Goal: Book appointment/travel/reservation

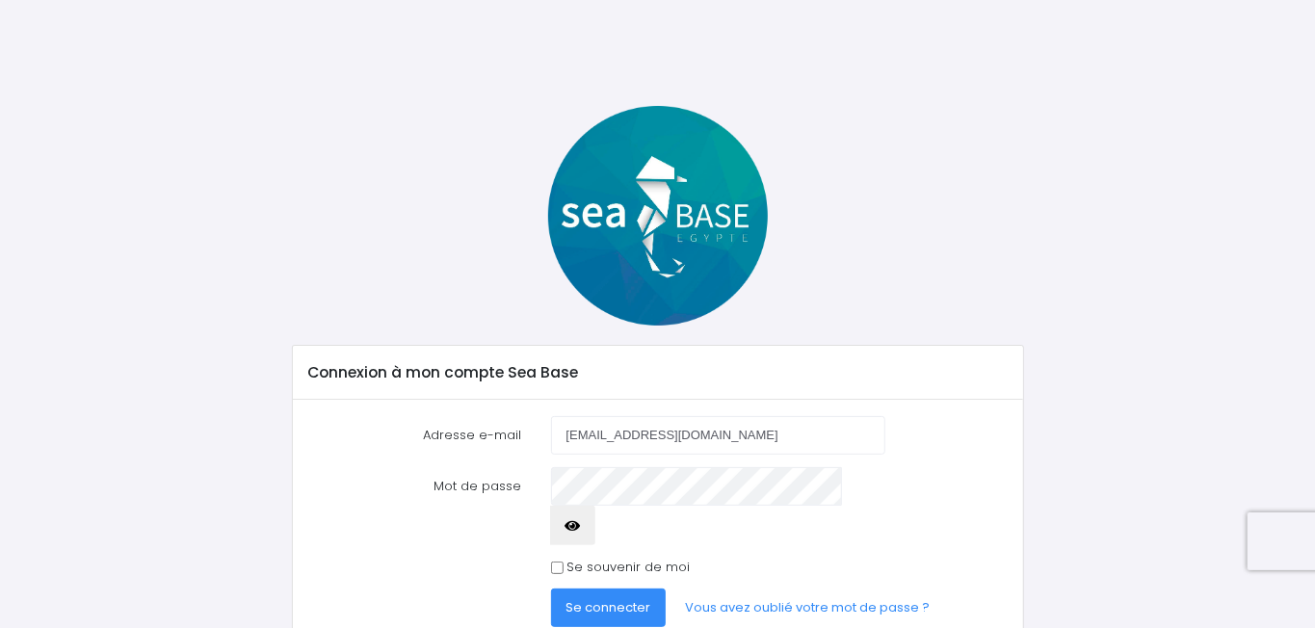
type input "[EMAIL_ADDRESS][DOMAIN_NAME]"
click at [551, 589] on button "Se connecter" at bounding box center [609, 608] width 116 height 39
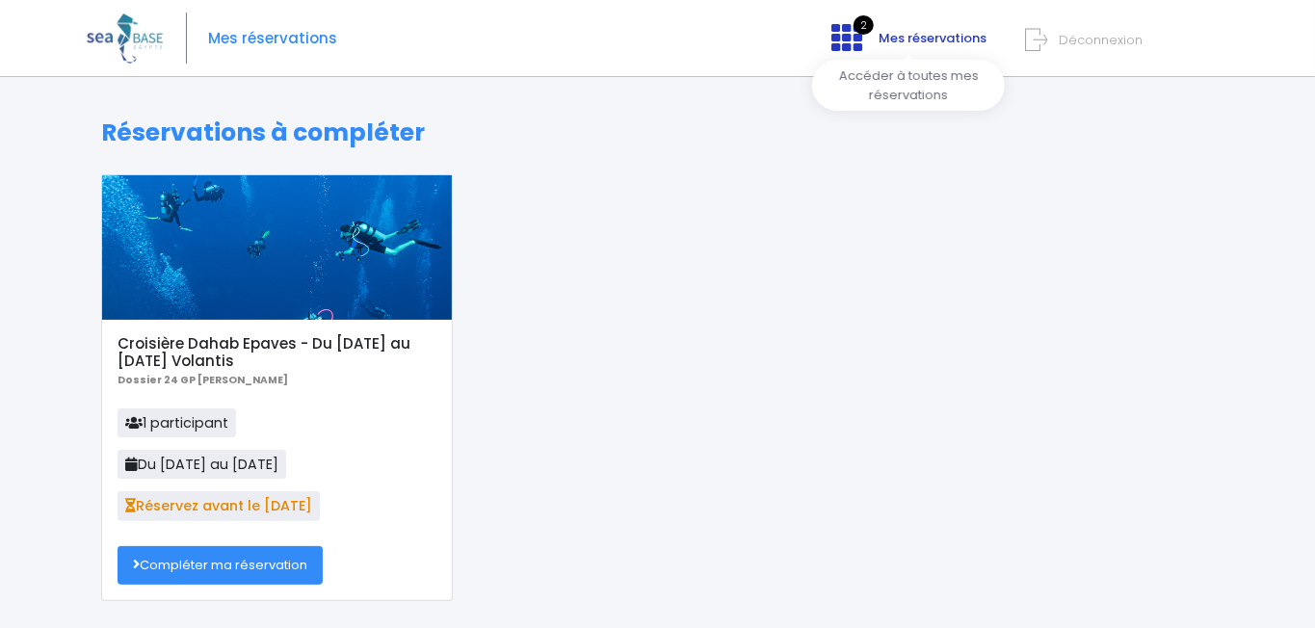
click at [865, 27] on span "2" at bounding box center [864, 24] width 20 height 19
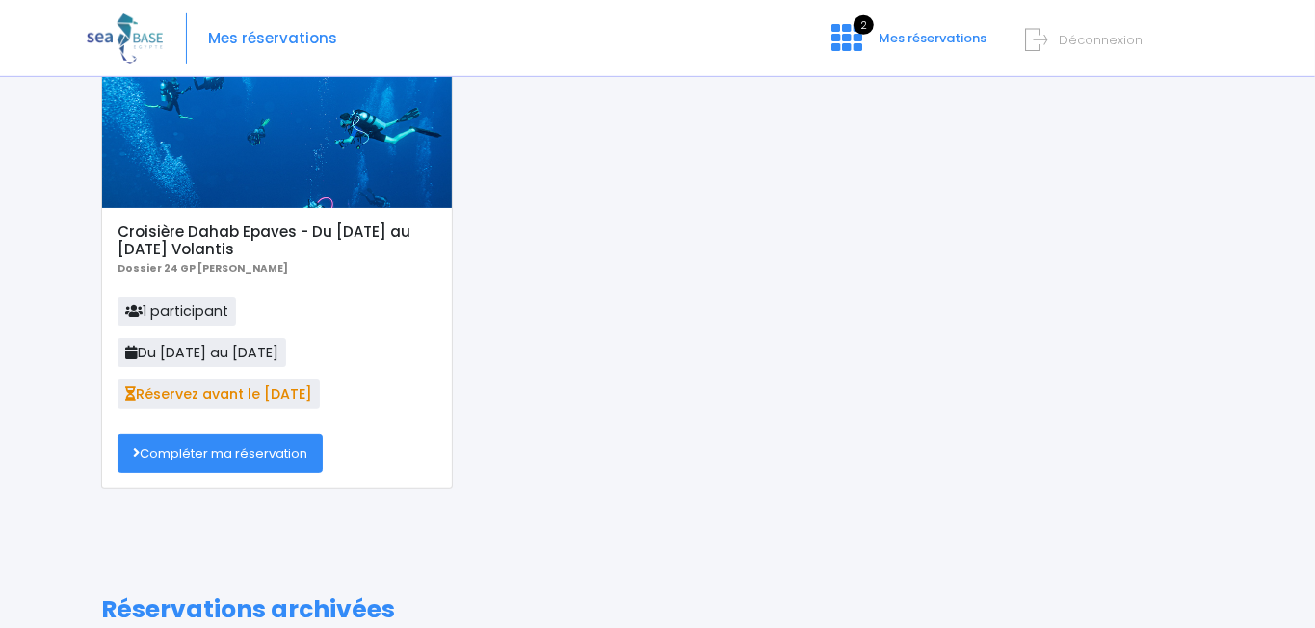
scroll to position [203, 0]
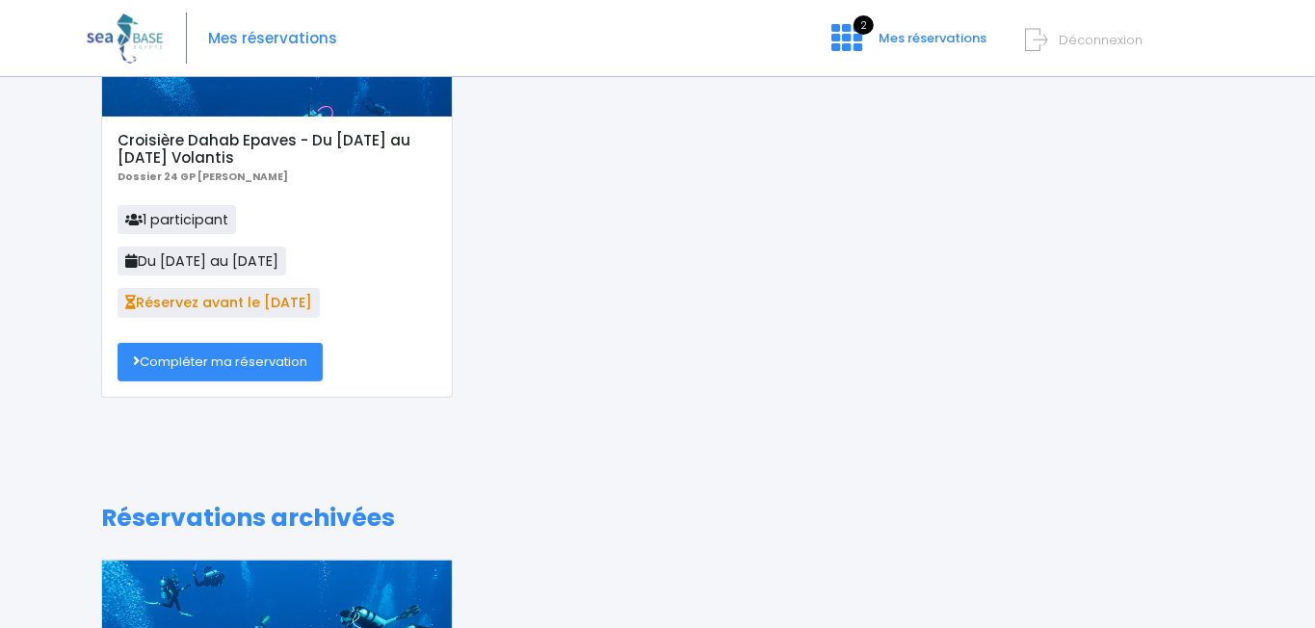
click at [231, 361] on link "Compléter ma réservation" at bounding box center [220, 362] width 205 height 39
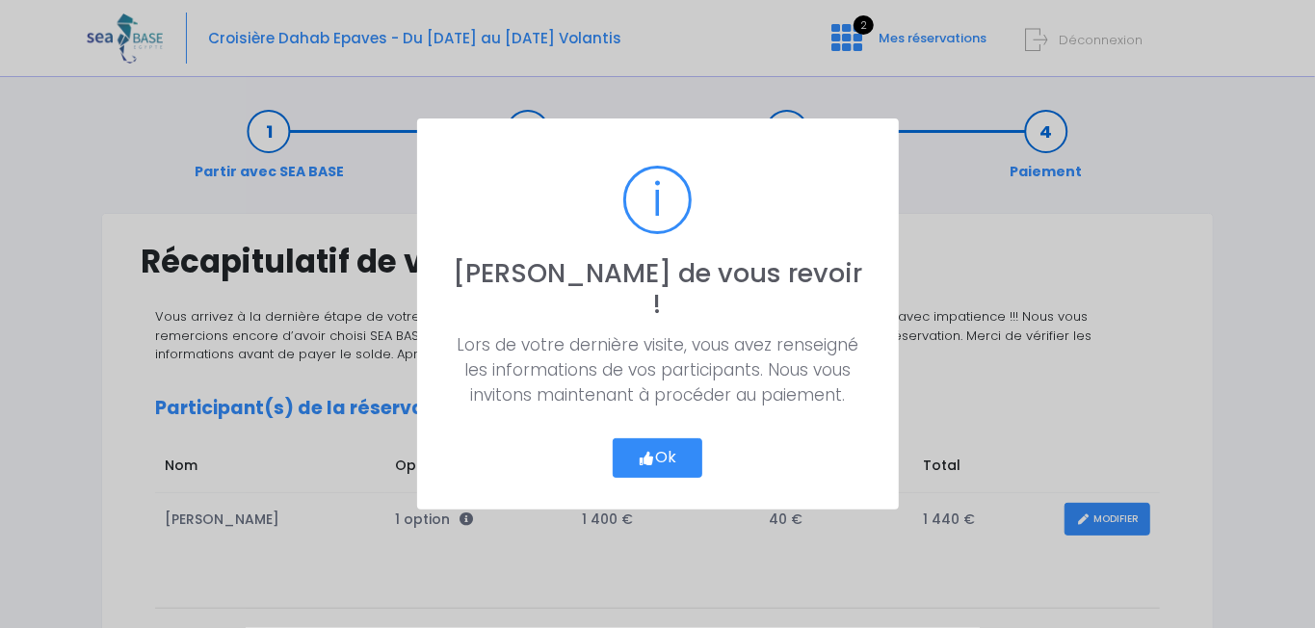
click at [667, 448] on button "Ok" at bounding box center [658, 458] width 91 height 40
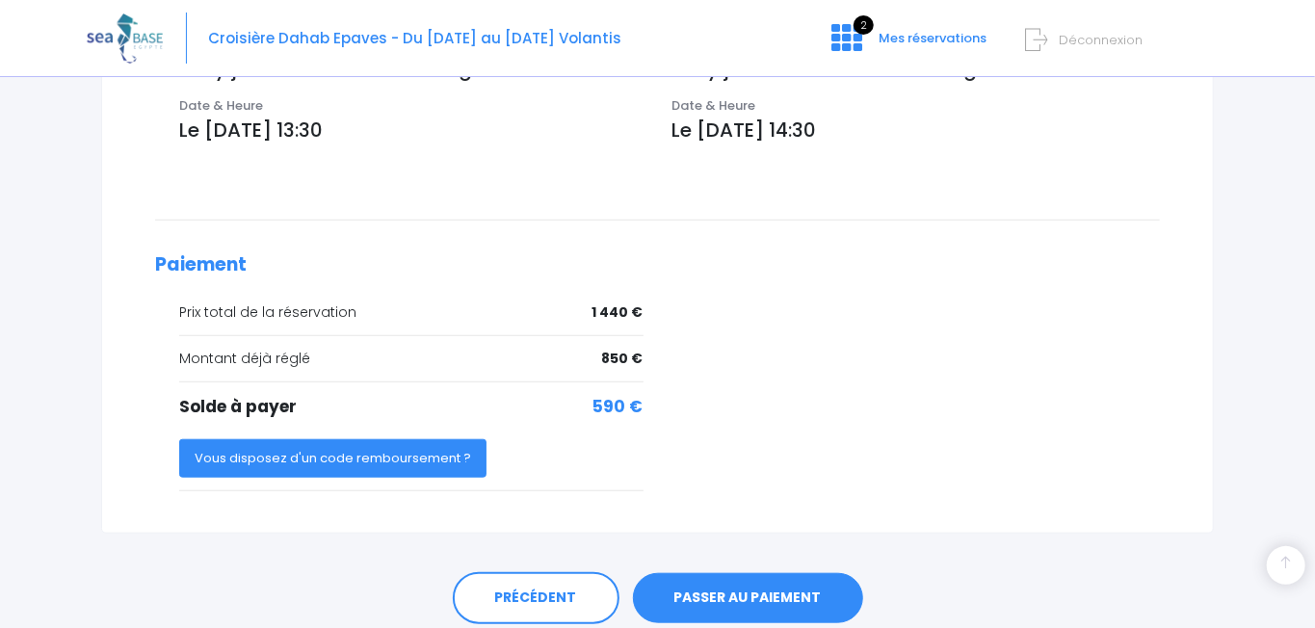
scroll to position [778, 0]
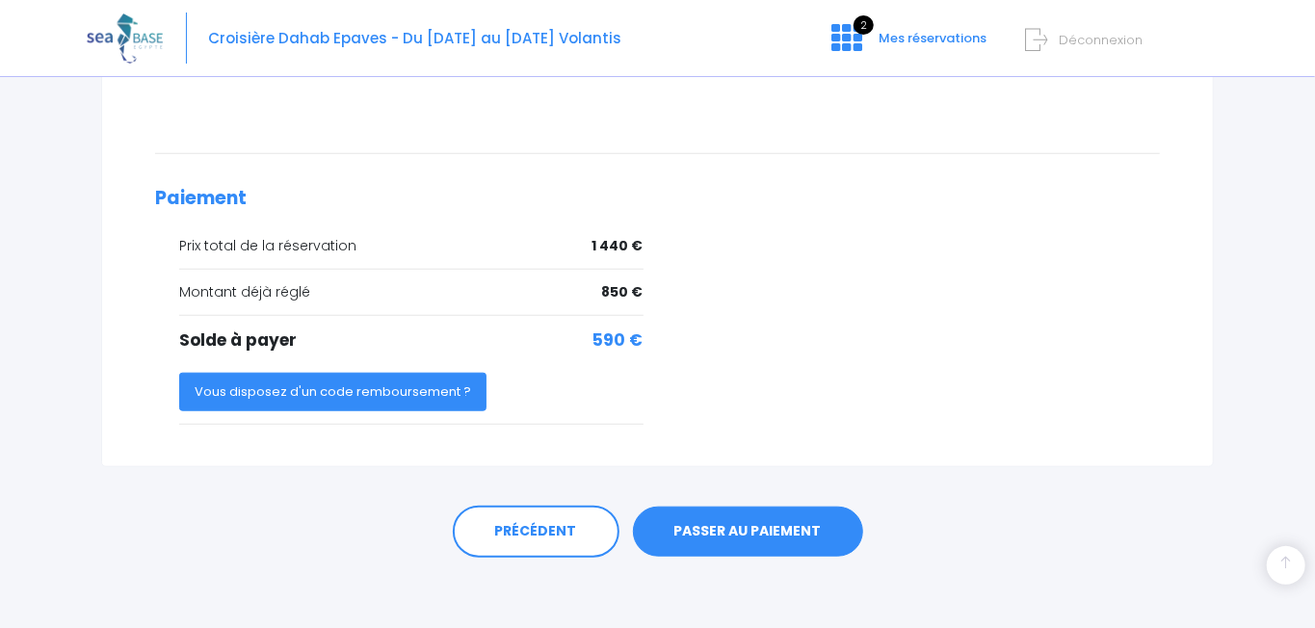
click at [699, 526] on link "PASSER AU PAIEMENT" at bounding box center [748, 532] width 230 height 50
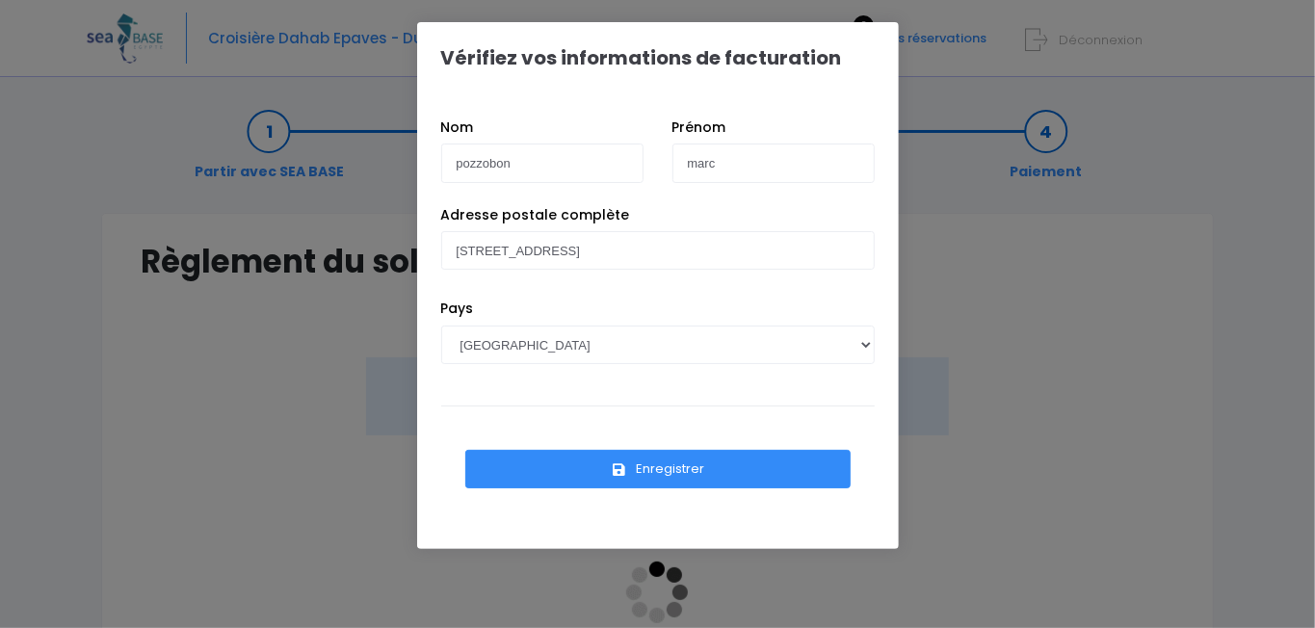
click at [654, 474] on button "Enregistrer" at bounding box center [657, 469] width 385 height 39
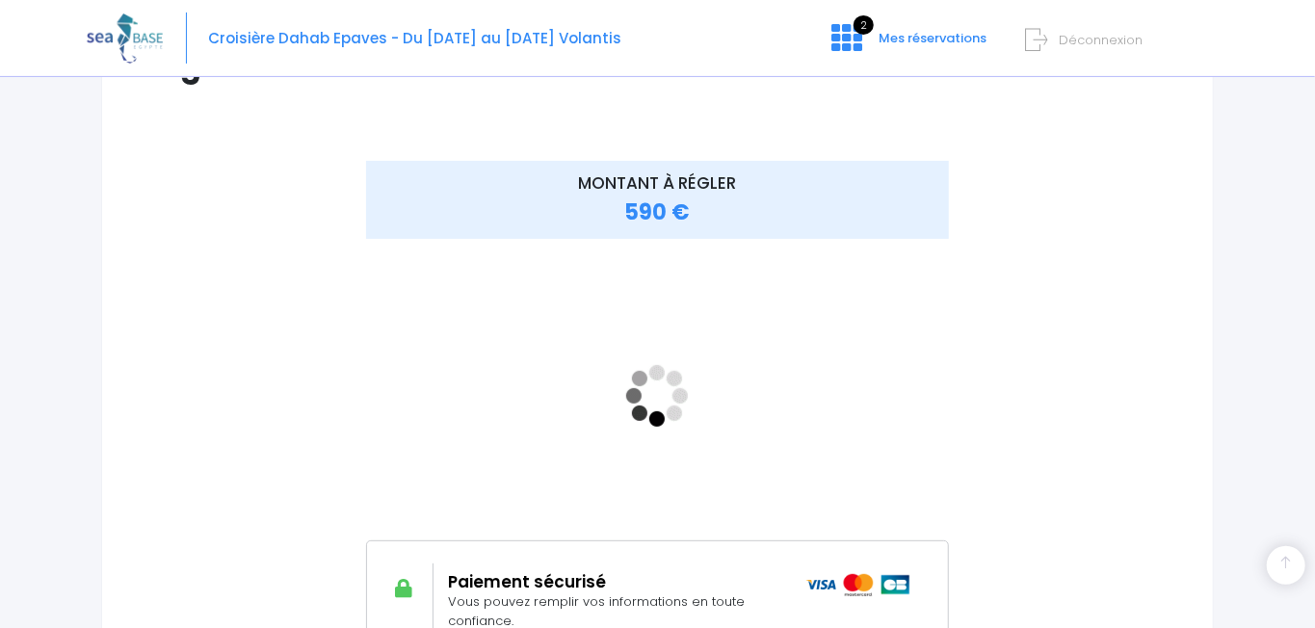
scroll to position [101, 0]
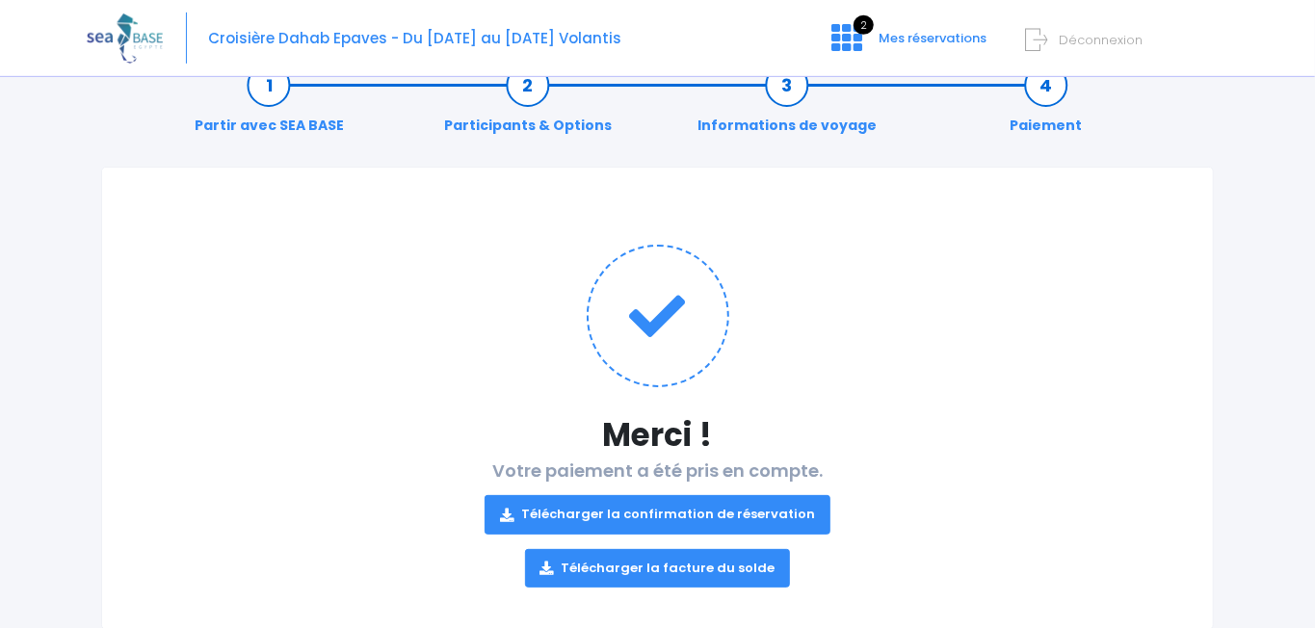
scroll to position [92, 0]
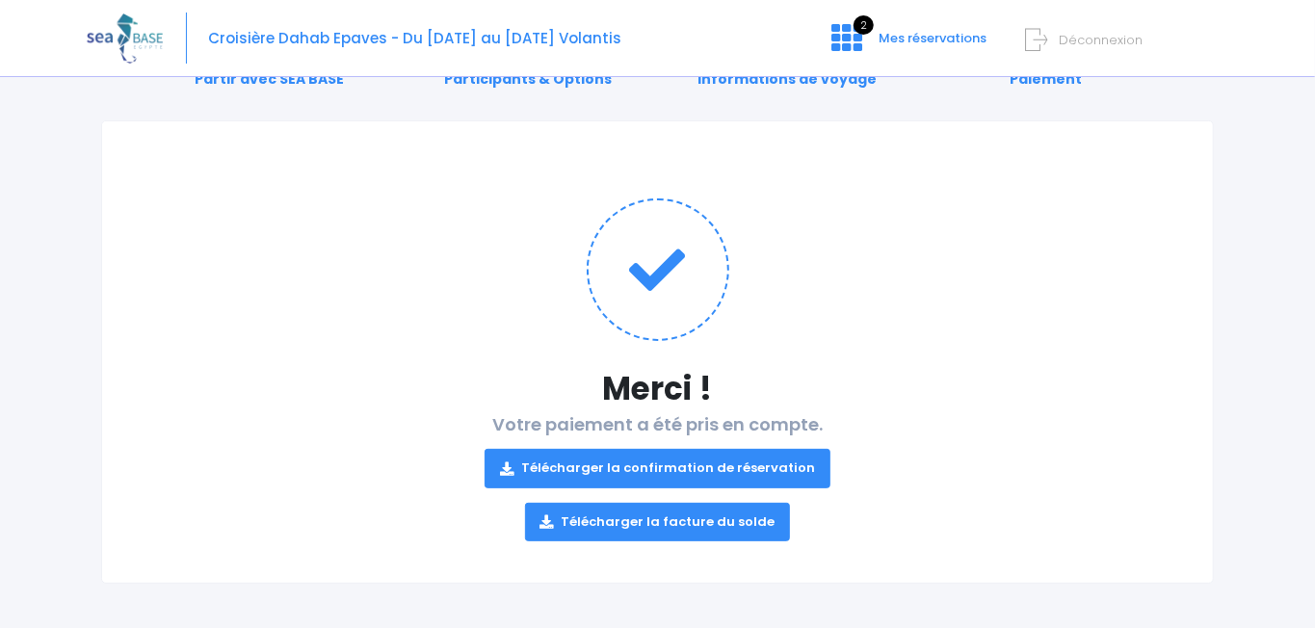
click at [635, 462] on link "Télécharger la confirmation de réservation" at bounding box center [658, 468] width 346 height 39
click at [635, 521] on link "Télécharger la facture du solde" at bounding box center [658, 522] width 266 height 39
